Goal: Task Accomplishment & Management: Complete application form

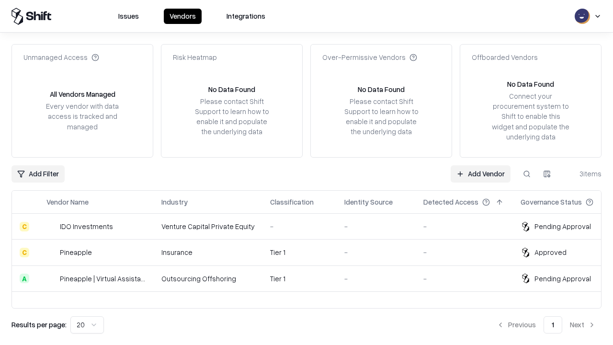
click at [480, 173] on link "Add Vendor" at bounding box center [480, 173] width 60 height 17
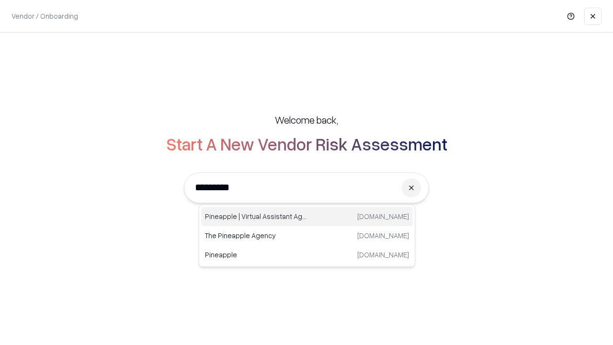
click at [307, 216] on div "Pineapple | Virtual Assistant Agency [DOMAIN_NAME]" at bounding box center [307, 216] width 212 height 19
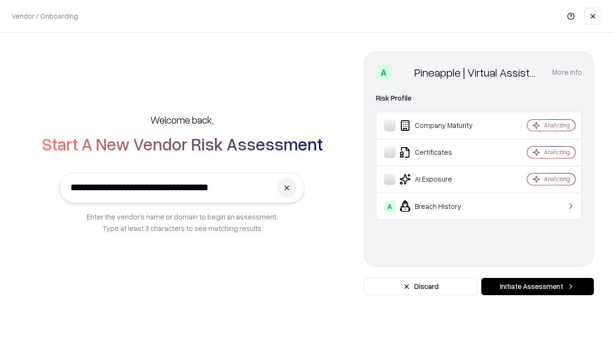
type input "**********"
click at [537, 286] on button "Initiate Assessment" at bounding box center [537, 286] width 113 height 17
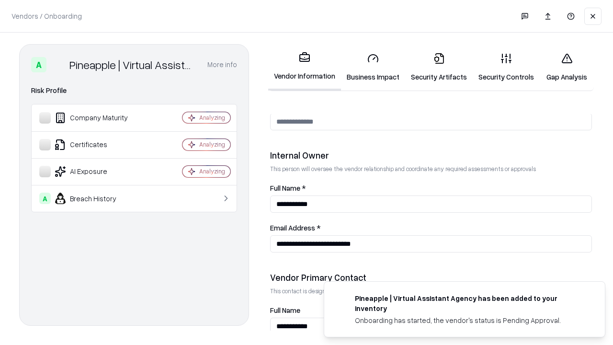
scroll to position [496, 0]
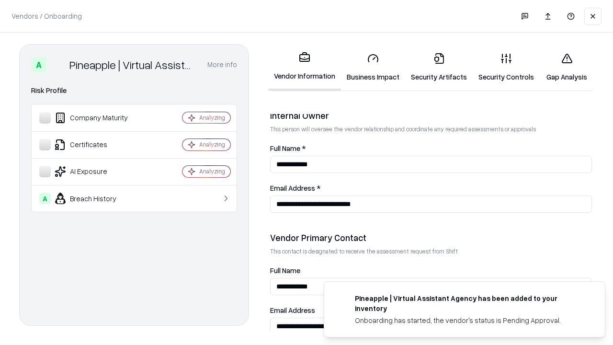
click at [373, 67] on link "Business Impact" at bounding box center [373, 67] width 64 height 45
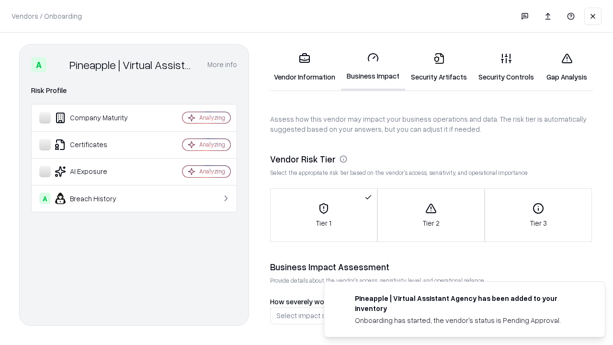
click at [439, 67] on link "Security Artifacts" at bounding box center [439, 67] width 68 height 45
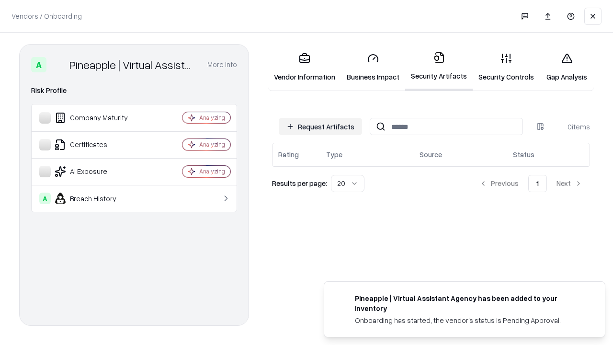
click at [320, 126] on button "Request Artifacts" at bounding box center [320, 126] width 83 height 17
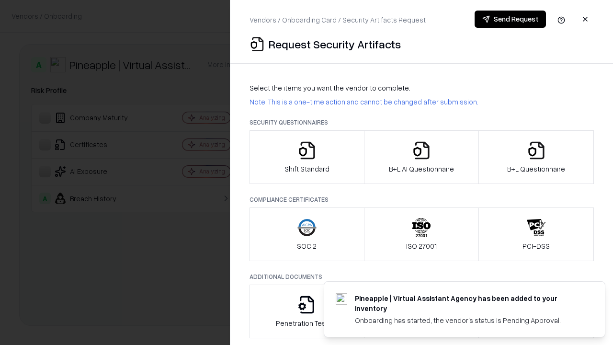
click at [306, 157] on icon "button" at bounding box center [306, 150] width 19 height 19
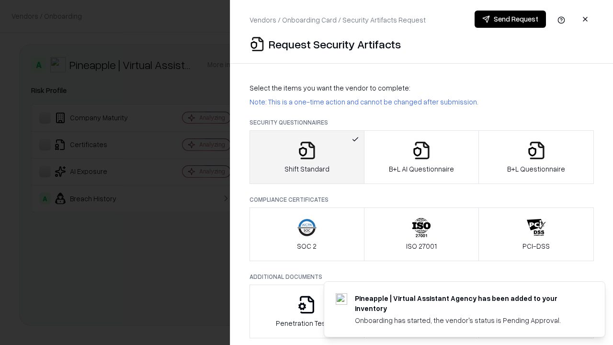
click at [510, 19] on button "Send Request" at bounding box center [509, 19] width 71 height 17
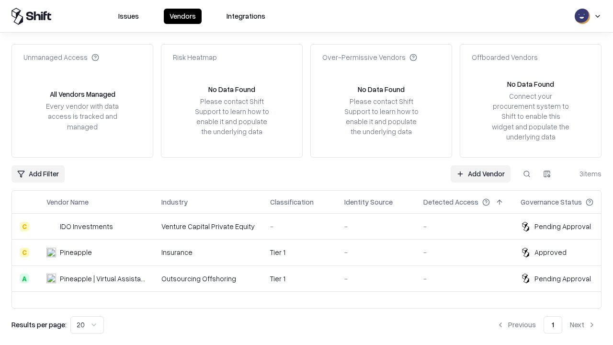
click at [527, 173] on button at bounding box center [526, 173] width 17 height 17
type input "**********"
click at [312, 278] on div "Tier 1" at bounding box center [299, 278] width 59 height 10
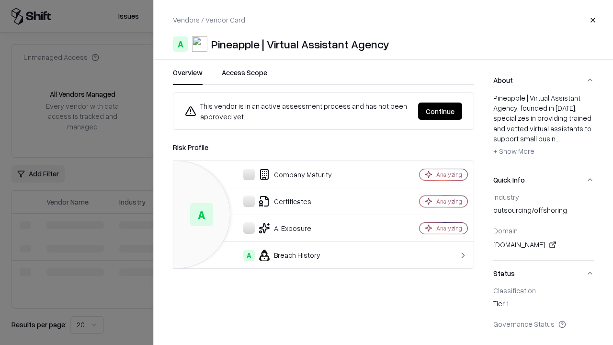
click at [462, 111] on button "Continue" at bounding box center [440, 110] width 44 height 17
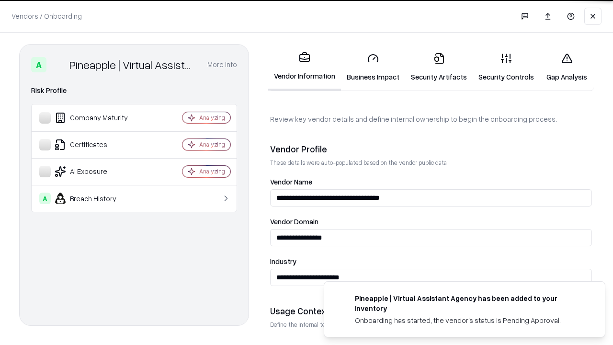
click at [439, 67] on link "Security Artifacts" at bounding box center [439, 67] width 68 height 45
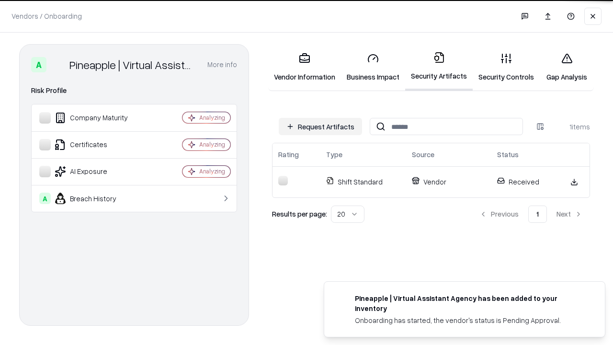
click at [506, 67] on link "Security Controls" at bounding box center [506, 67] width 67 height 45
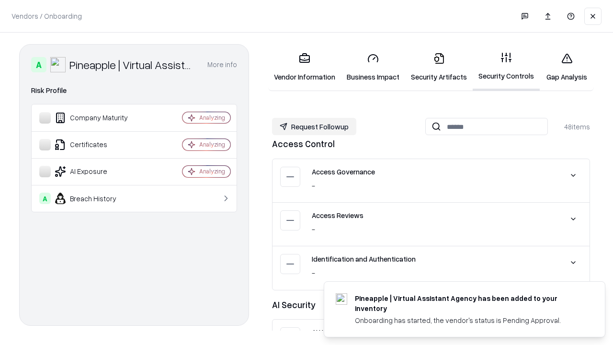
click at [314, 126] on button "Request Followup" at bounding box center [314, 126] width 84 height 17
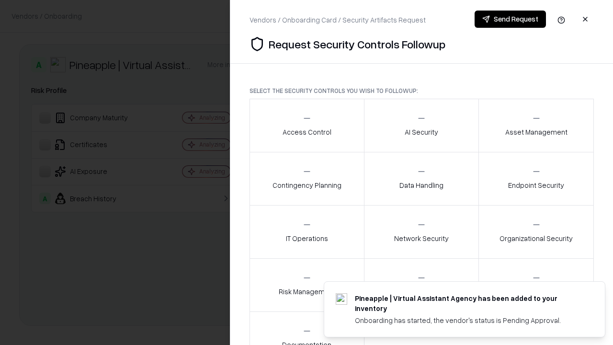
click at [306, 125] on div "Access Control" at bounding box center [306, 124] width 49 height 23
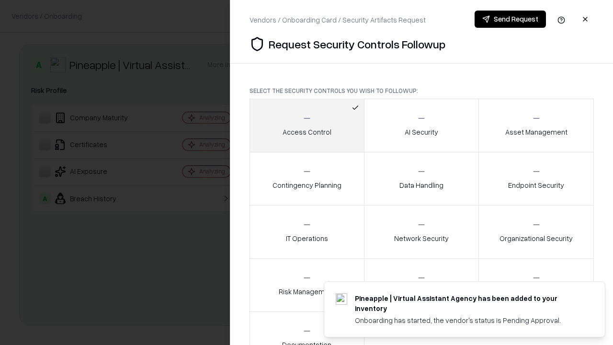
click at [510, 19] on button "Send Request" at bounding box center [509, 19] width 71 height 17
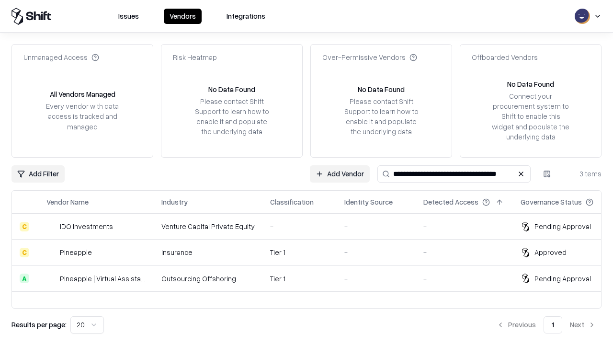
type input "**********"
click at [312, 278] on div "Tier 1" at bounding box center [299, 278] width 59 height 10
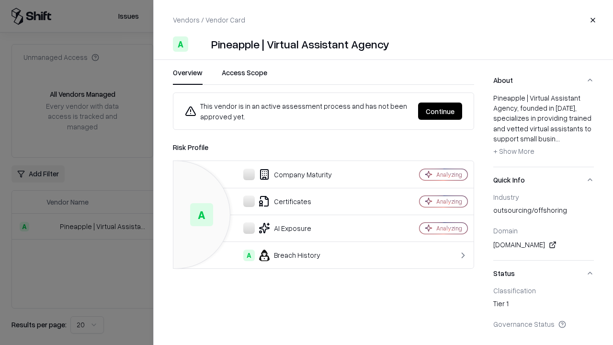
click at [440, 111] on button "Continue" at bounding box center [440, 110] width 44 height 17
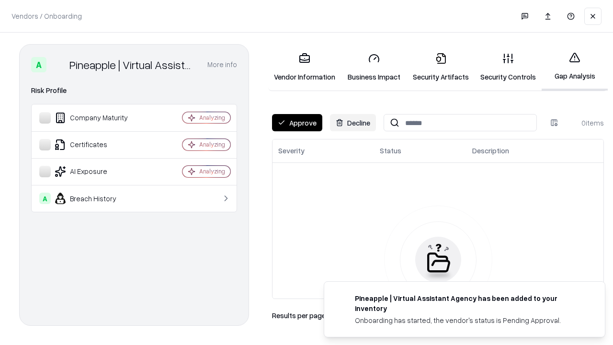
click at [297, 123] on button "Approve" at bounding box center [297, 122] width 50 height 17
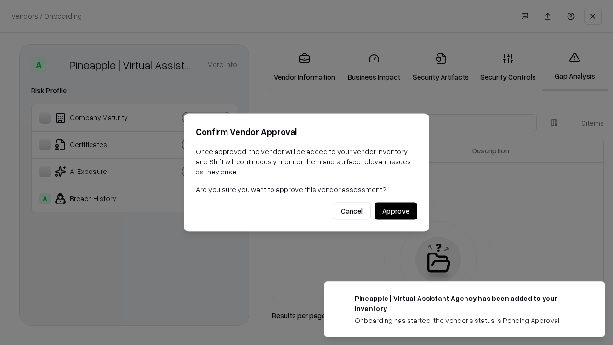
click at [395, 211] on button "Approve" at bounding box center [395, 211] width 43 height 17
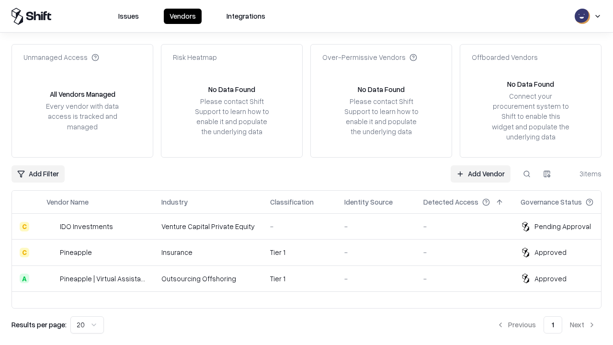
type input "**********"
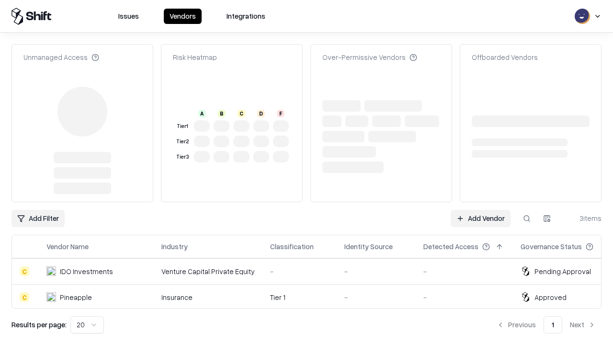
click at [480, 210] on link "Add Vendor" at bounding box center [480, 218] width 60 height 17
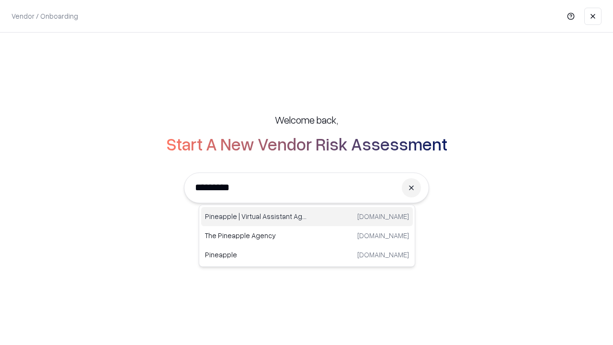
click at [307, 216] on div "Pineapple | Virtual Assistant Agency [DOMAIN_NAME]" at bounding box center [307, 216] width 212 height 19
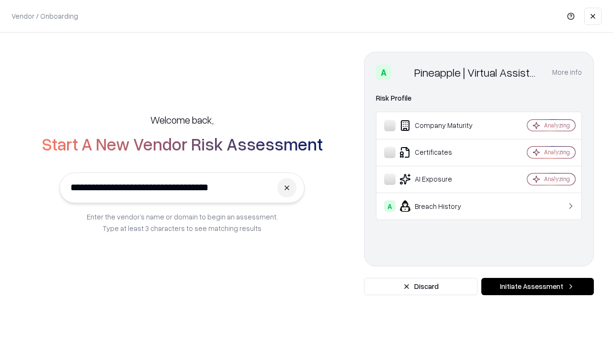
type input "**********"
click at [537, 286] on button "Initiate Assessment" at bounding box center [537, 286] width 113 height 17
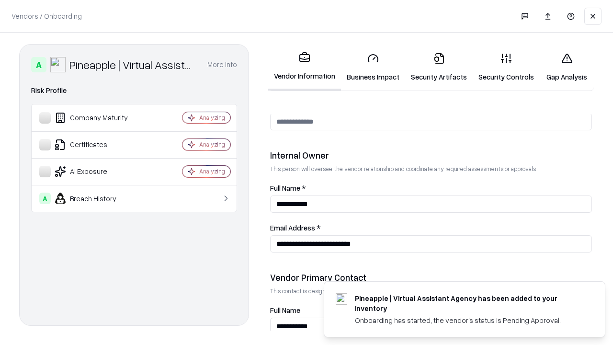
scroll to position [496, 0]
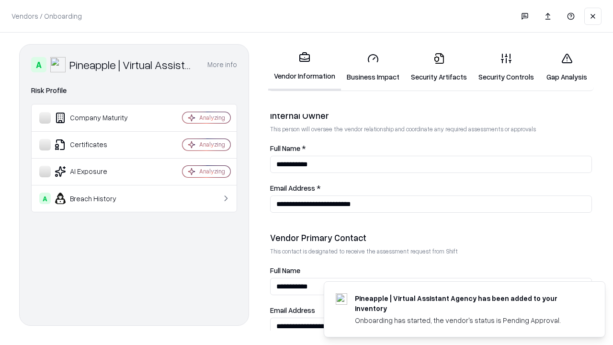
click at [566, 67] on link "Gap Analysis" at bounding box center [567, 67] width 54 height 45
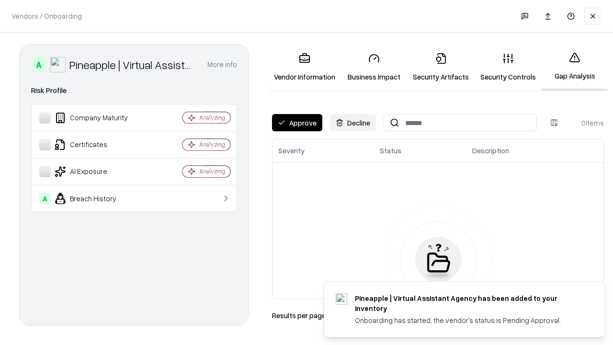
click at [297, 123] on button "Approve" at bounding box center [297, 122] width 50 height 17
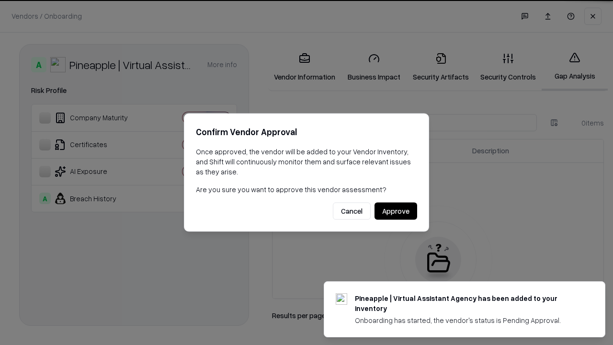
click at [395, 211] on button "Approve" at bounding box center [395, 211] width 43 height 17
